Goal: Transaction & Acquisition: Purchase product/service

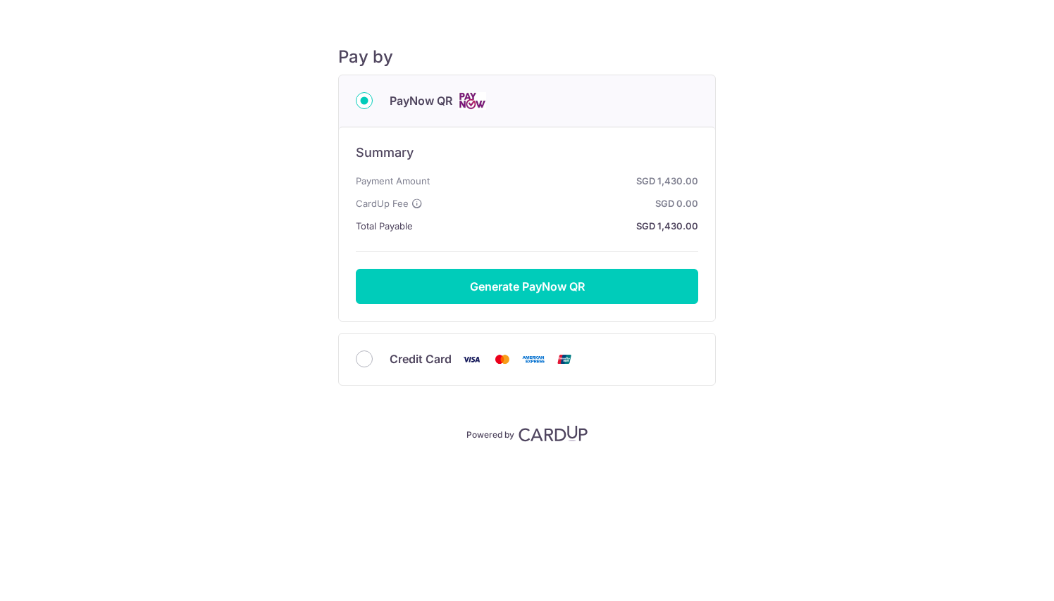
click at [415, 356] on span "Credit Card" at bounding box center [420, 359] width 62 height 17
click at [373, 356] on input "Credit Card" at bounding box center [364, 359] width 17 height 17
radio input "true"
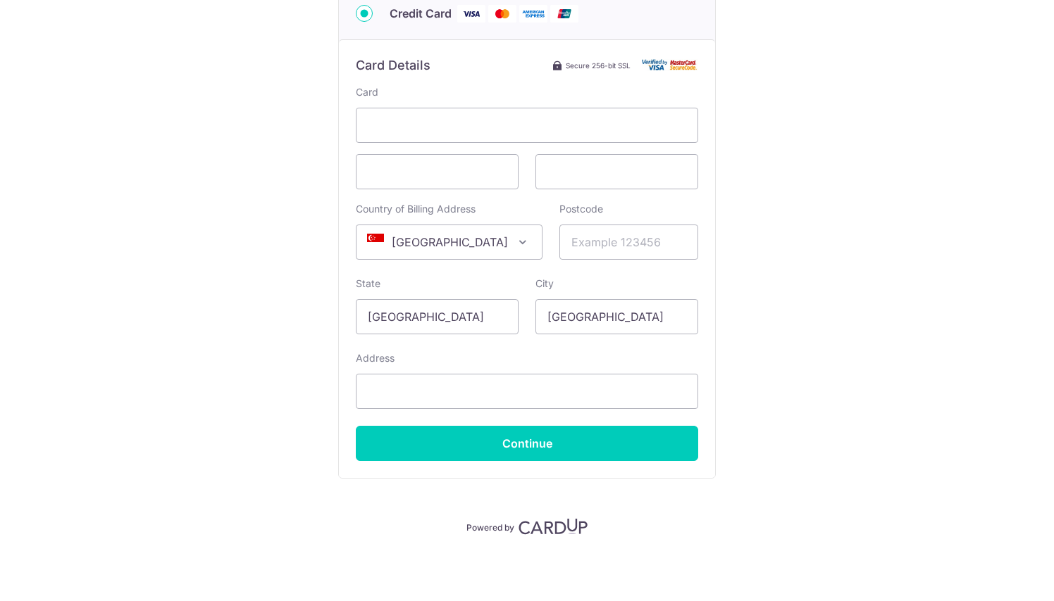
scroll to position [151, 0]
click at [400, 385] on input "Address" at bounding box center [527, 391] width 342 height 35
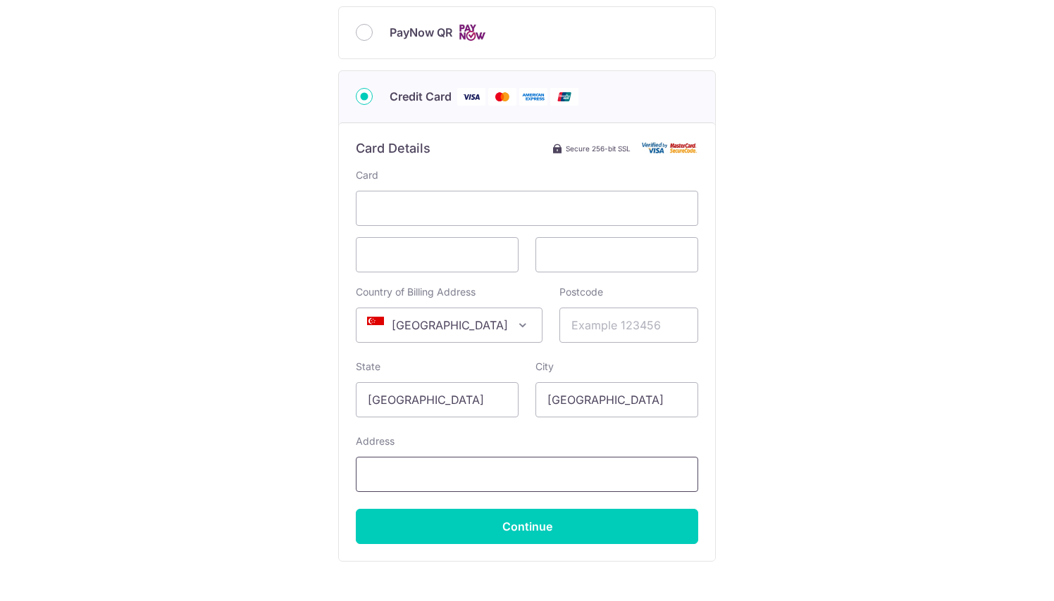
scroll to position [61, 0]
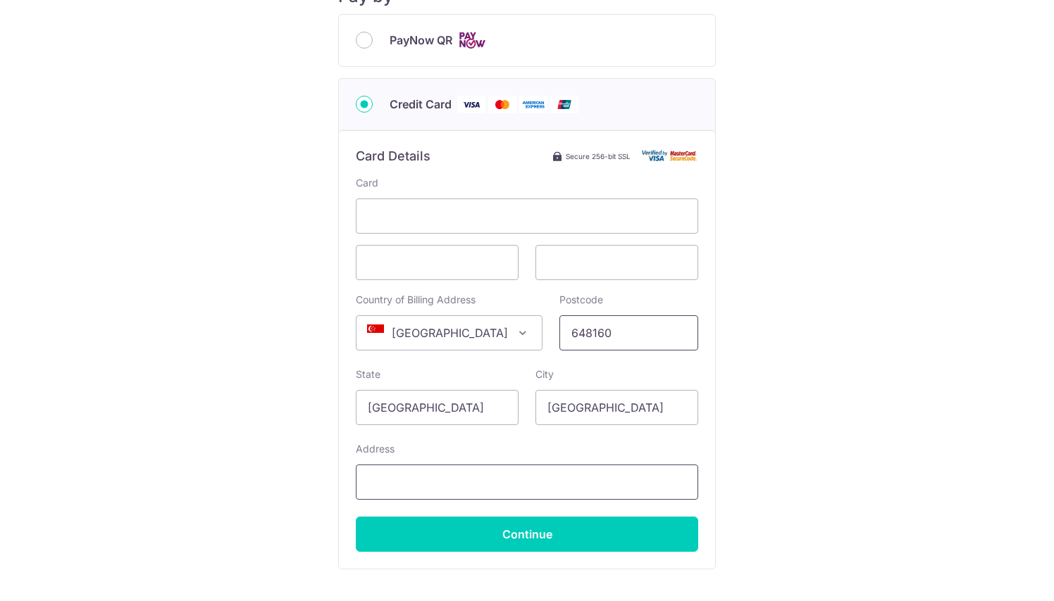
type input "648160"
click at [544, 496] on input "Address" at bounding box center [527, 482] width 342 height 35
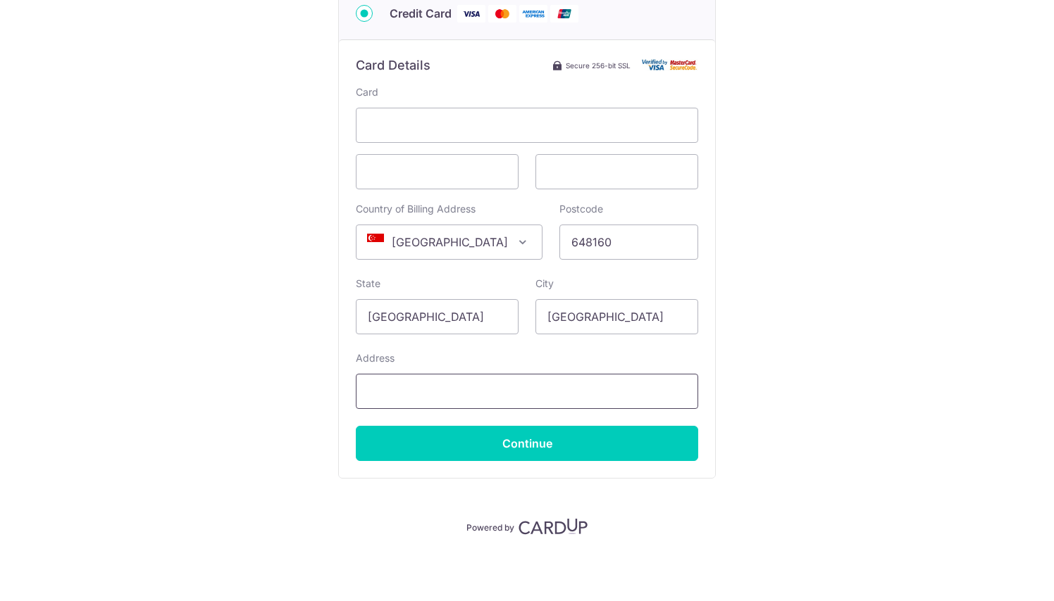
scroll to position [151, 0]
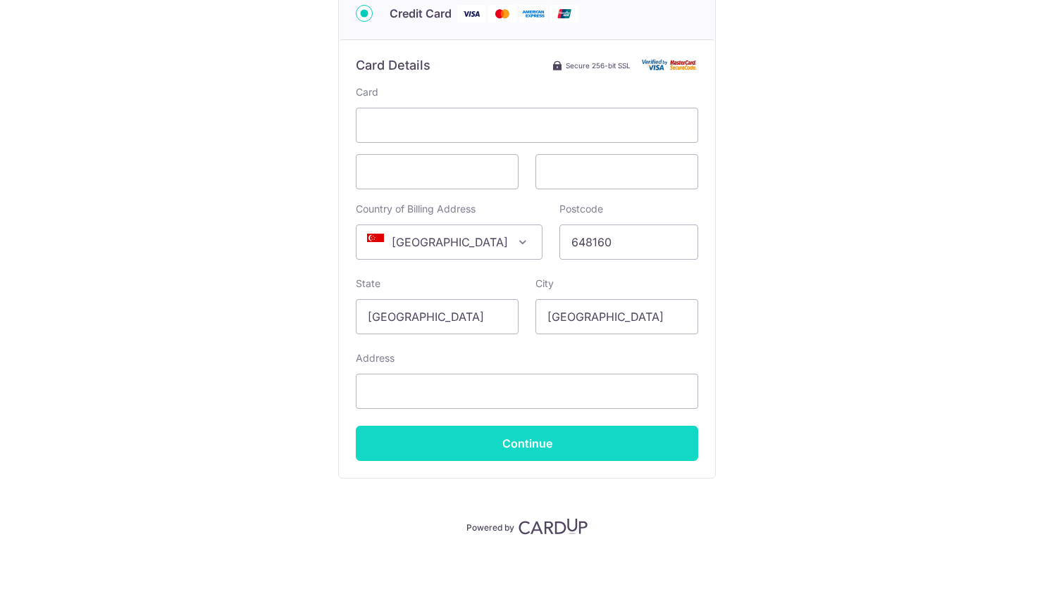
click at [554, 456] on input "Continue" at bounding box center [527, 443] width 342 height 35
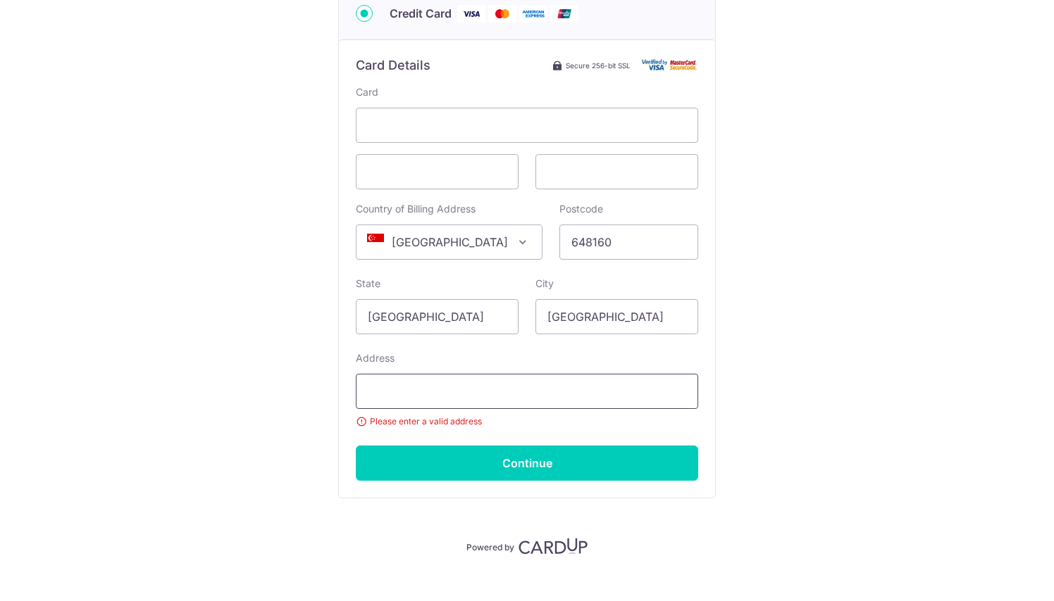
click at [443, 401] on input "Address" at bounding box center [527, 391] width 342 height 35
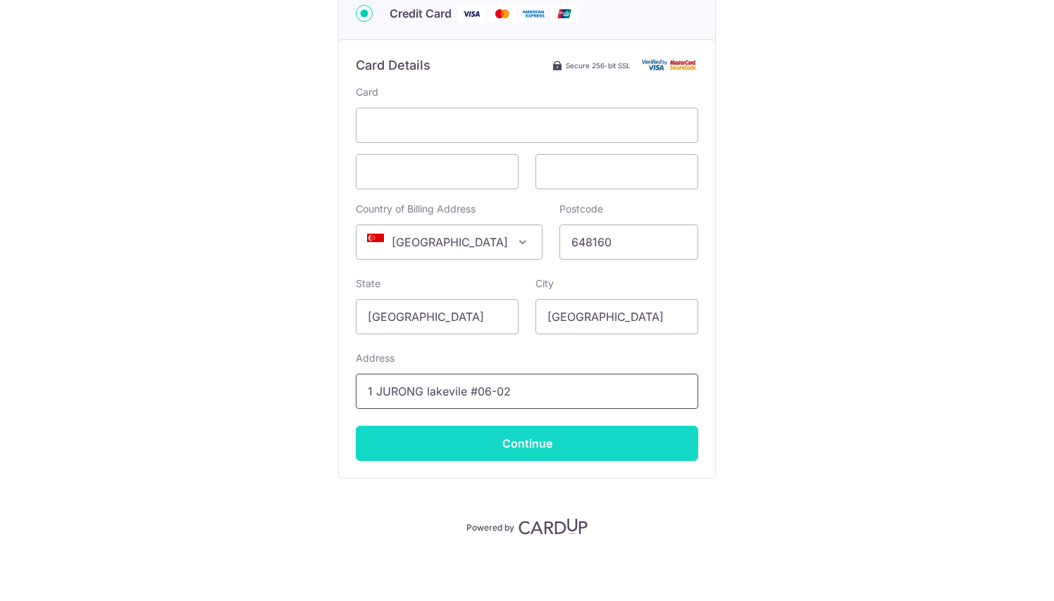
type input "1 JURONG lakevile #06-02"
click at [466, 456] on input "Continue" at bounding box center [527, 443] width 342 height 35
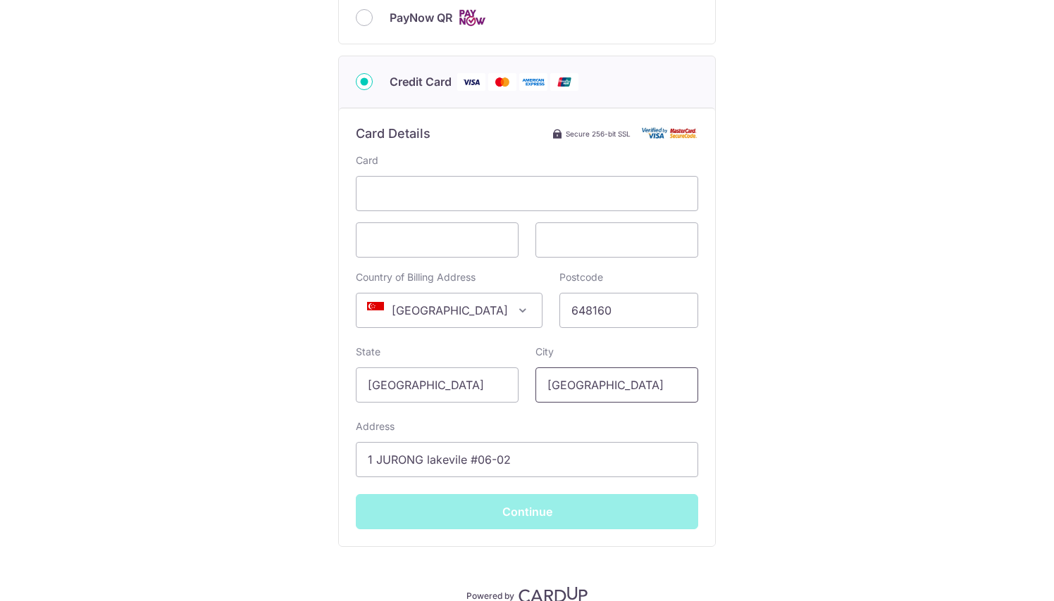
scroll to position [3, 0]
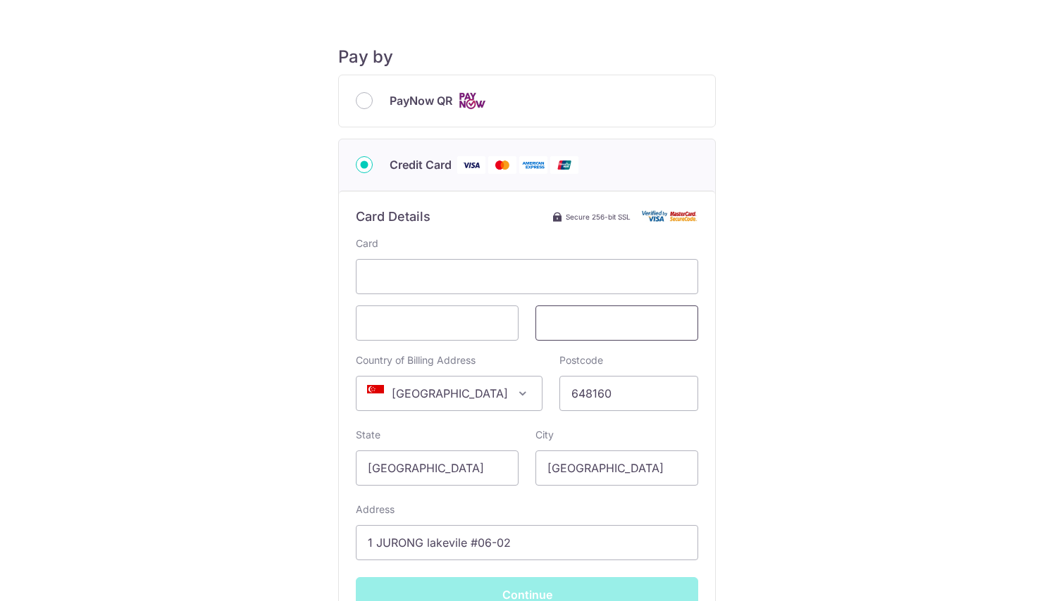
type input "**** 7308"
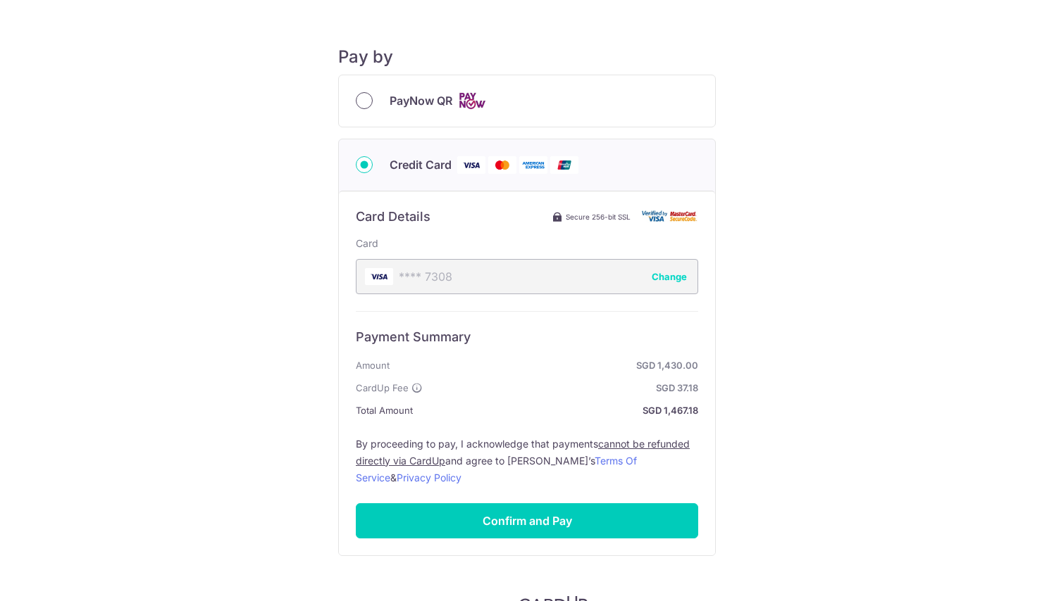
scroll to position [0, 0]
click at [377, 99] on div "PayNow QR" at bounding box center [527, 101] width 342 height 18
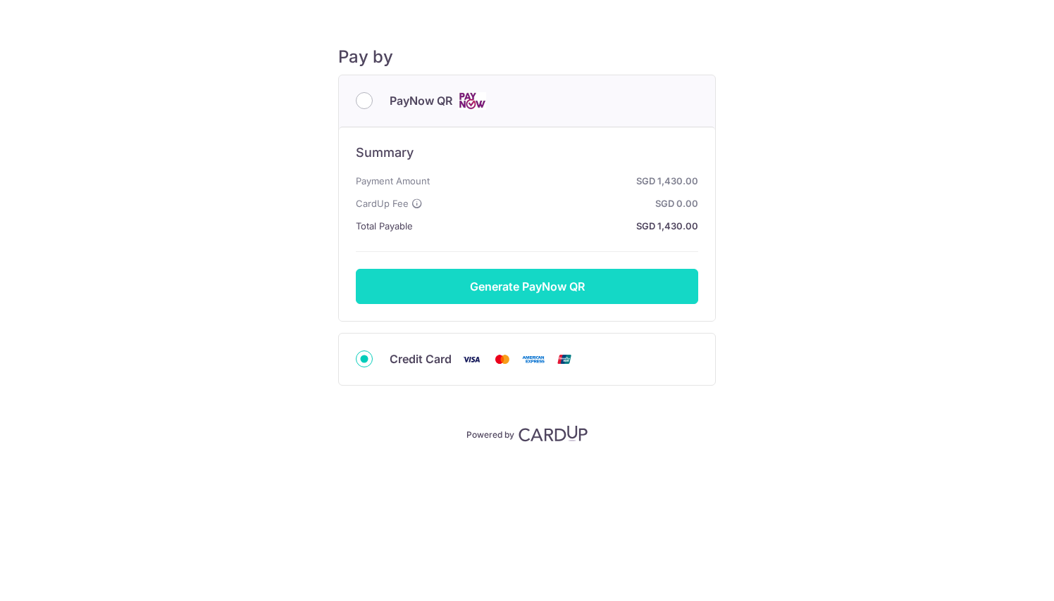
click at [549, 285] on button "Generate PayNow QR" at bounding box center [527, 286] width 342 height 35
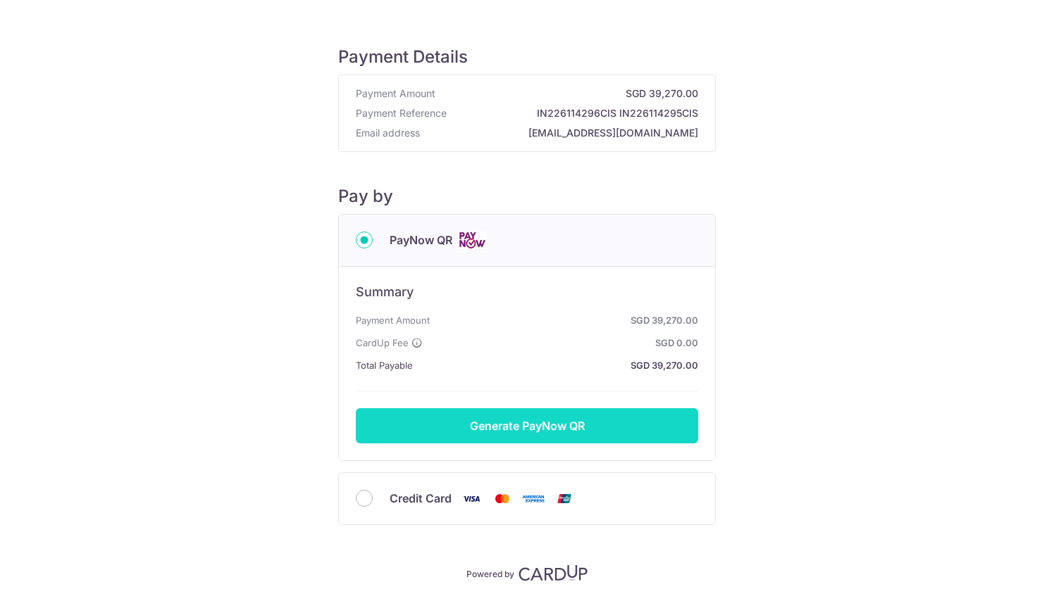
click at [487, 435] on button "Generate PayNow QR" at bounding box center [527, 425] width 342 height 35
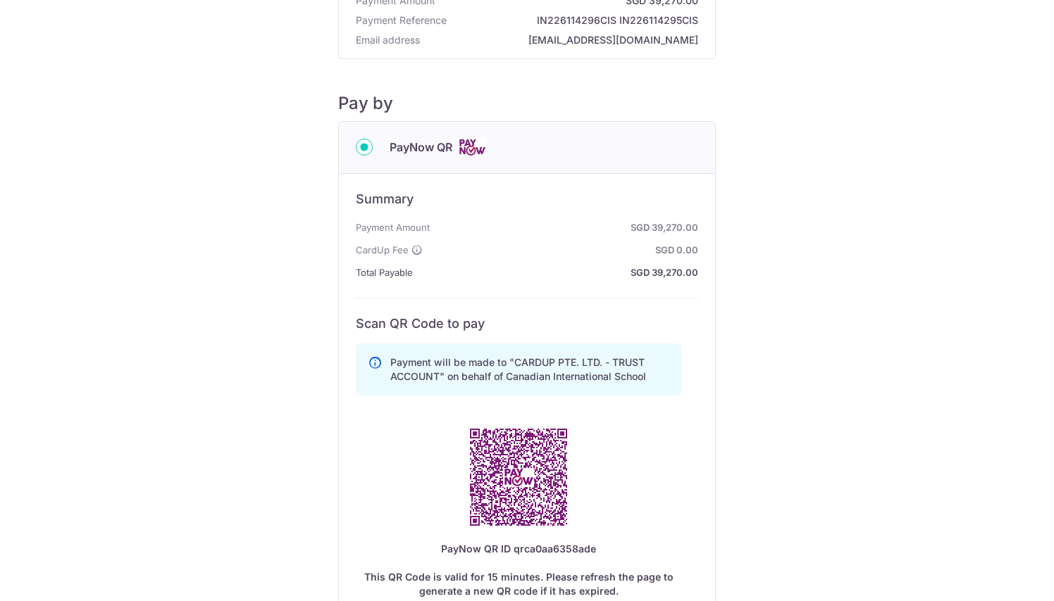
scroll to position [94, 0]
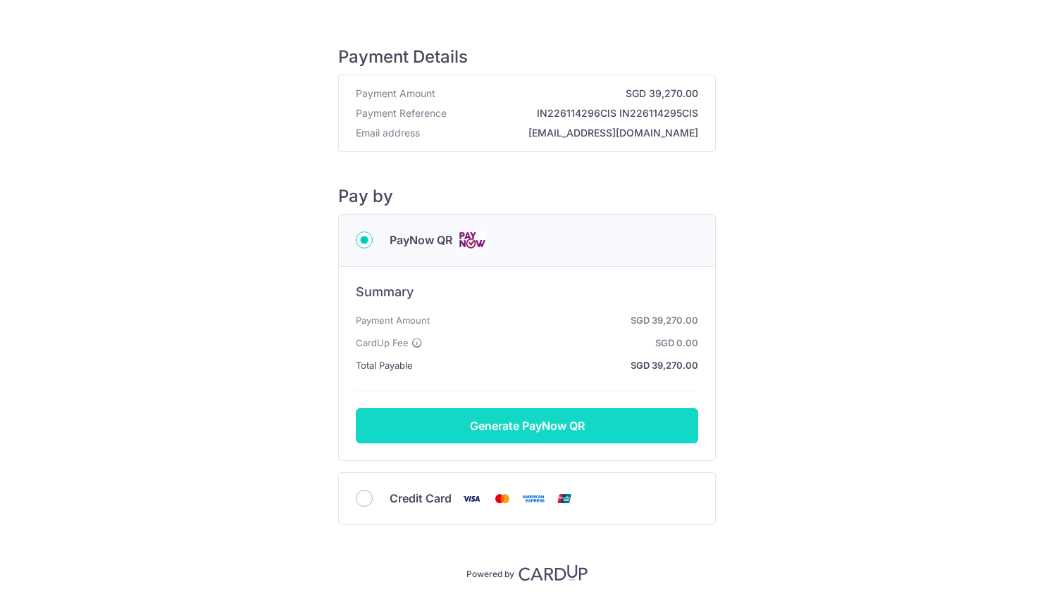
click at [490, 428] on button "Generate PayNow QR" at bounding box center [527, 425] width 342 height 35
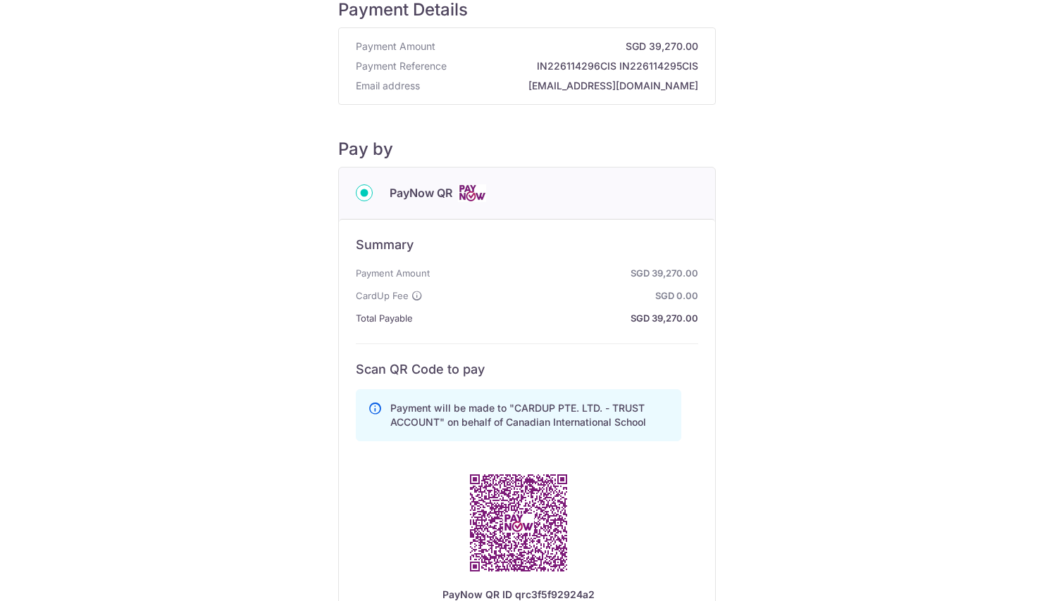
scroll to position [51, 0]
